Goal: Task Accomplishment & Management: Use online tool/utility

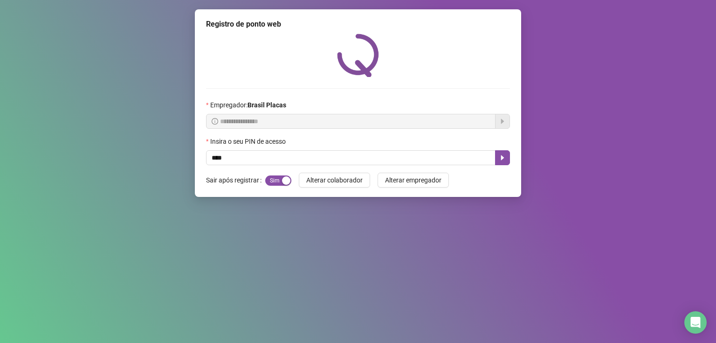
type input "*****"
click at [502, 158] on icon "caret-right" at bounding box center [502, 157] width 3 height 5
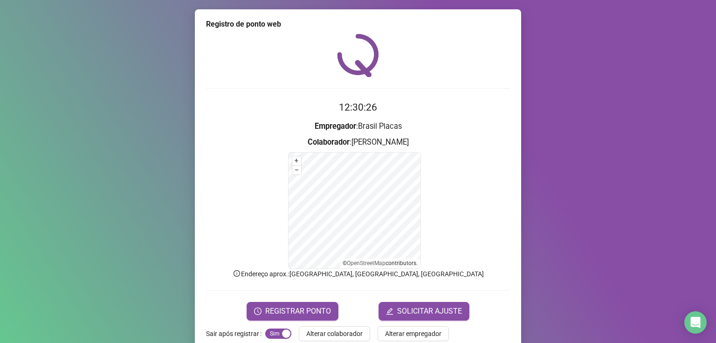
click at [295, 293] on form "12:30:26 Empregador : Brasil Placas Colaborador : [PERSON_NAME] + – ⇧ › © OpenS…" at bounding box center [358, 210] width 304 height 220
click at [287, 304] on button "REGISTRAR PONTO" at bounding box center [293, 311] width 92 height 19
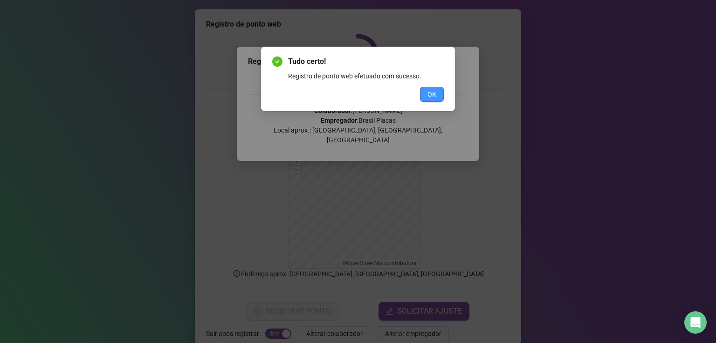
click at [440, 98] on button "OK" at bounding box center [432, 94] width 24 height 15
click at [436, 87] on div "Tudo certo! Registro de ponto web efetuado com sucesso. OK" at bounding box center [358, 171] width 716 height 343
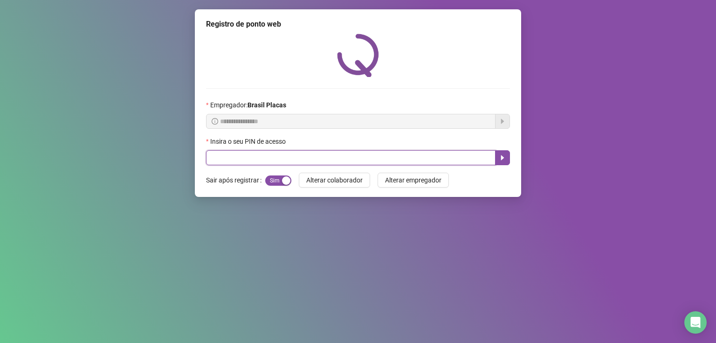
click at [228, 153] on input "text" at bounding box center [351, 157] width 290 height 15
type input "*****"
click at [502, 158] on icon "caret-right" at bounding box center [502, 157] width 3 height 5
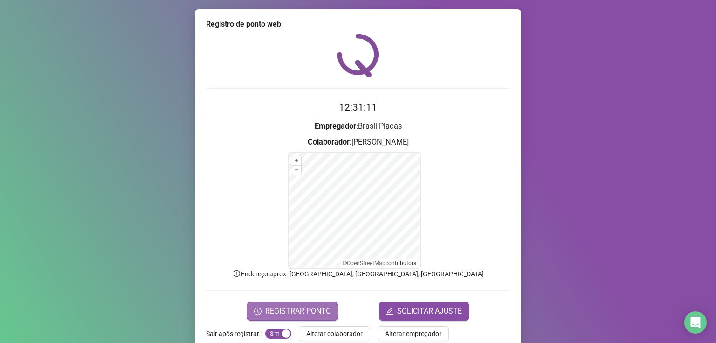
click at [274, 304] on button "REGISTRAR PONTO" at bounding box center [293, 311] width 92 height 19
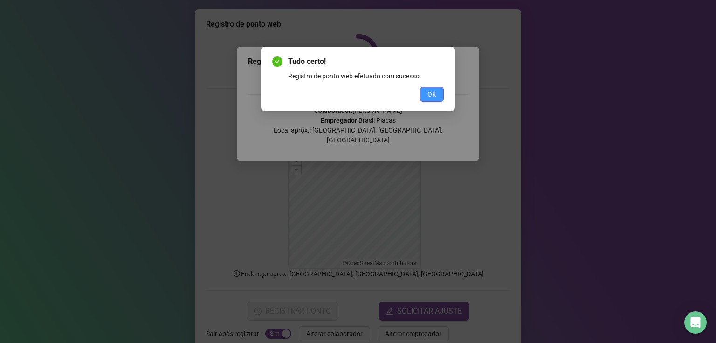
click at [430, 97] on span "OK" at bounding box center [432, 94] width 9 height 10
